Goal: Information Seeking & Learning: Learn about a topic

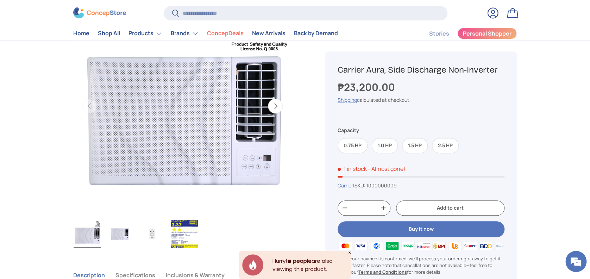
scroll to position [1654, 2877]
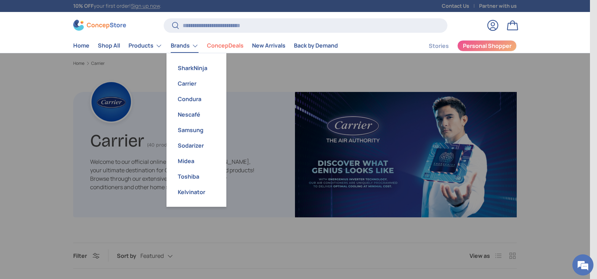
click at [192, 45] on link "Brands" at bounding box center [185, 46] width 28 height 14
click at [191, 97] on link "Condura" at bounding box center [196, 98] width 51 height 15
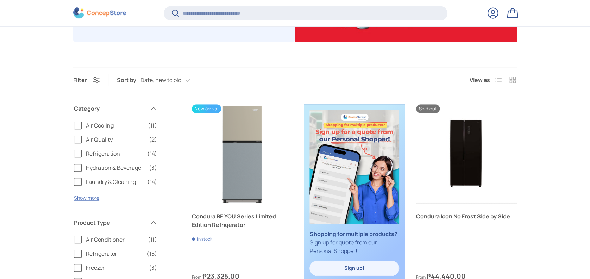
scroll to position [233, 0]
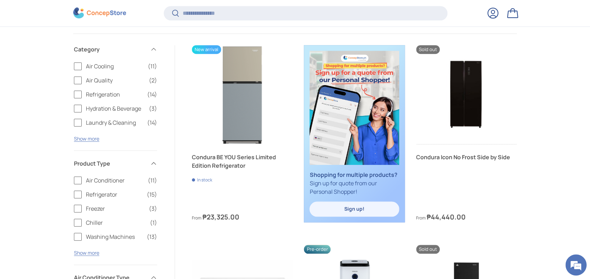
click at [78, 65] on label "Air Cooling (11)" at bounding box center [115, 66] width 83 height 8
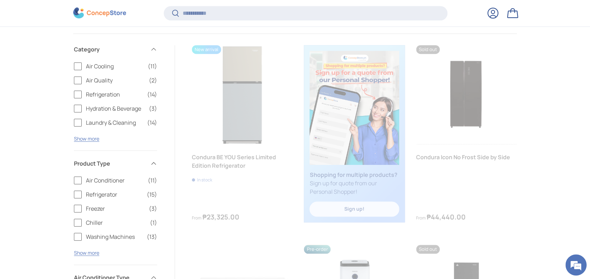
click at [78, 79] on label "Air Quality (2)" at bounding box center [115, 80] width 83 height 8
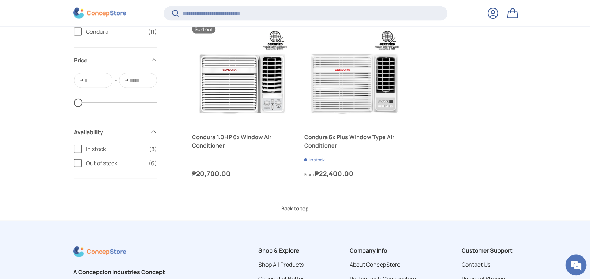
scroll to position [751, 0]
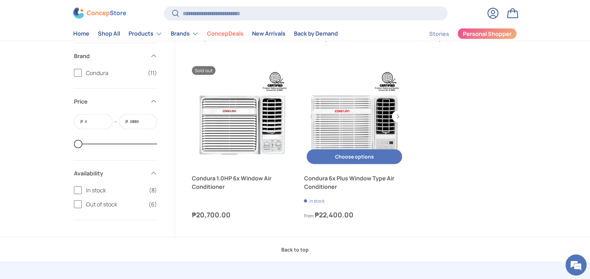
click at [372, 113] on link "Condura 6x Plus Window Type Air Conditioner" at bounding box center [354, 116] width 101 height 101
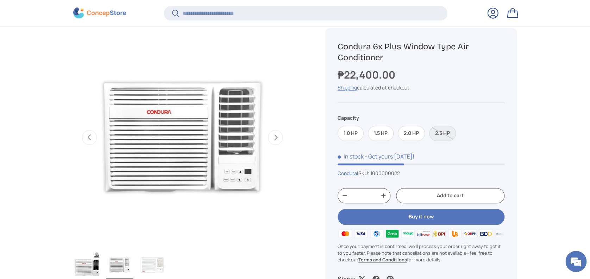
scroll to position [280, 0]
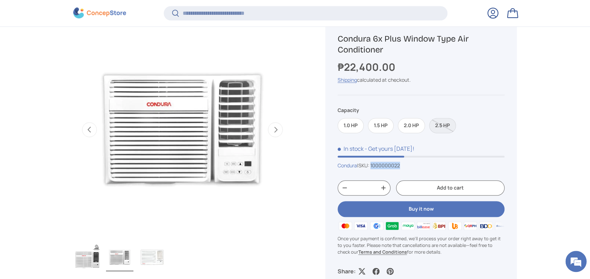
drag, startPoint x: 403, startPoint y: 166, endPoint x: 374, endPoint y: 166, distance: 28.2
click at [374, 166] on span "1000000022" at bounding box center [385, 165] width 30 height 7
copy span "1000000022"
